Goal: Task Accomplishment & Management: Manage account settings

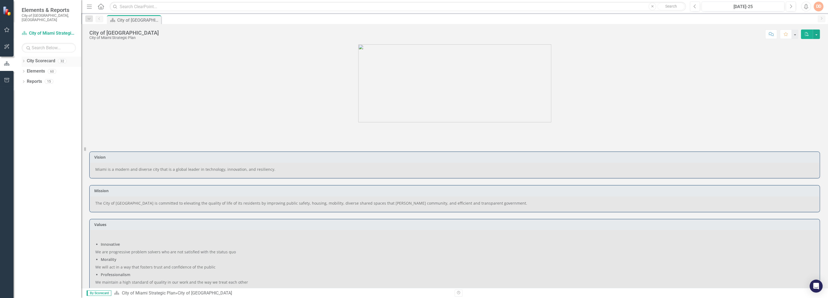
click at [24, 60] on icon "Dropdown" at bounding box center [24, 61] width 4 height 3
click at [27, 80] on icon at bounding box center [26, 81] width 1 height 3
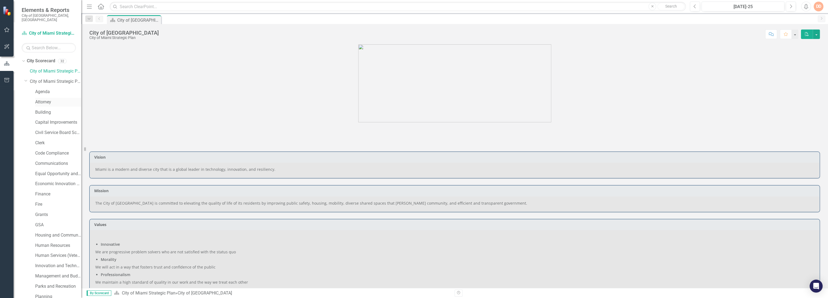
click at [37, 99] on link "Attorney" at bounding box center [58, 102] width 46 height 6
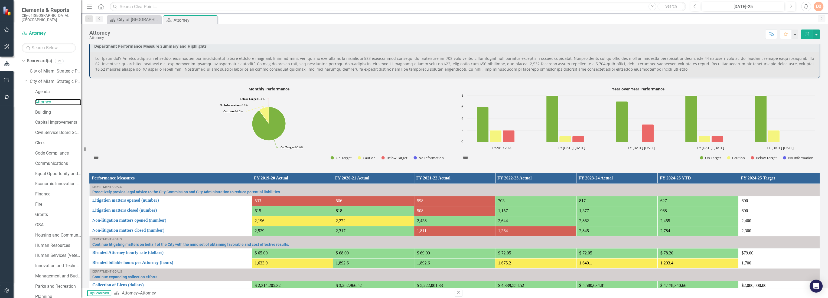
scroll to position [292, 0]
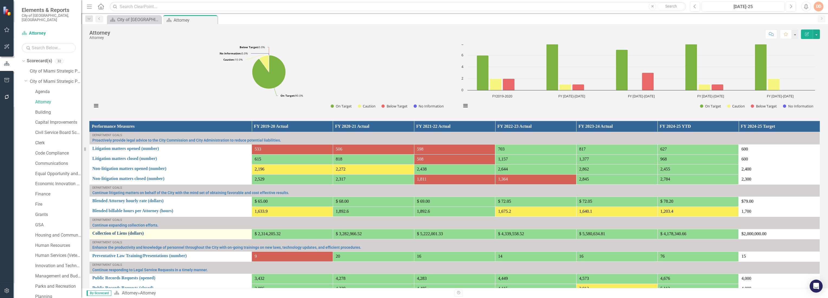
click at [118, 236] on link "Collection of Liens (dollars)" at bounding box center [170, 233] width 157 height 5
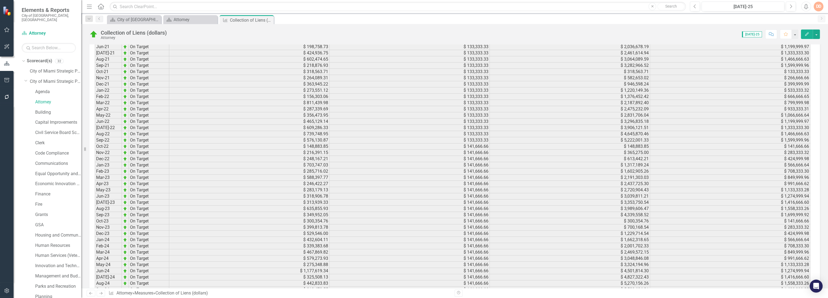
scroll to position [662, 0]
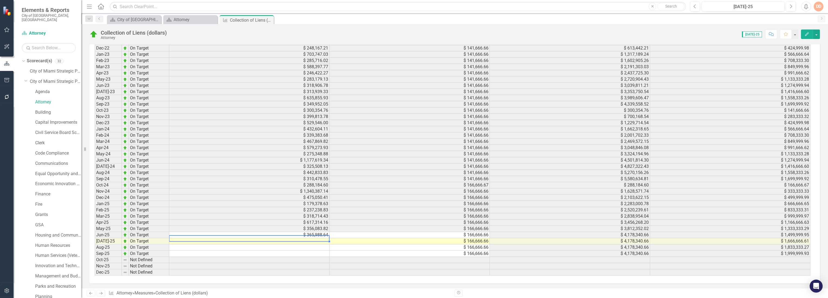
click at [319, 239] on td at bounding box center [249, 241] width 160 height 6
type textarea "21"
